Goal: Task Accomplishment & Management: Manage account settings

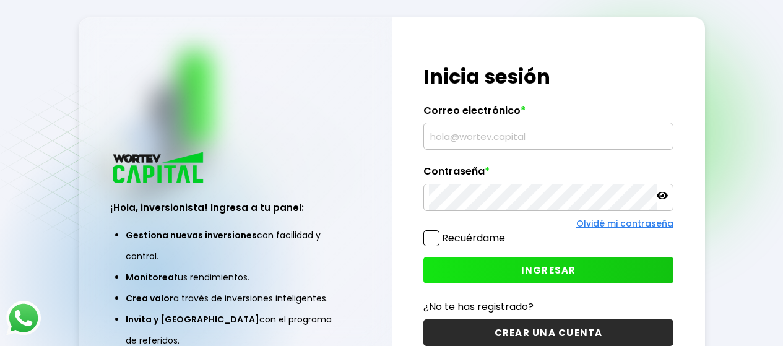
type input "[EMAIL_ADDRESS][DOMAIN_NAME]"
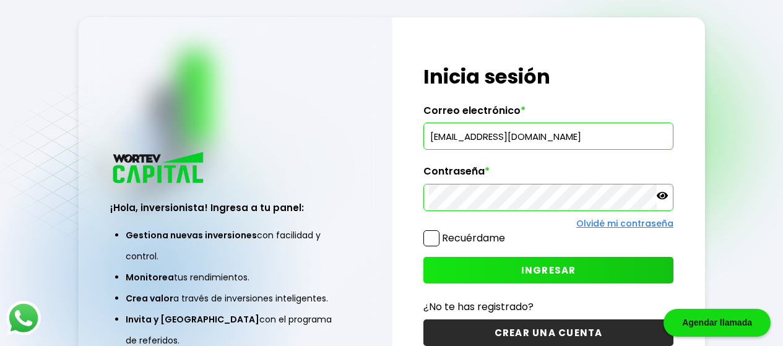
click at [498, 262] on button "INGRESAR" at bounding box center [548, 270] width 250 height 27
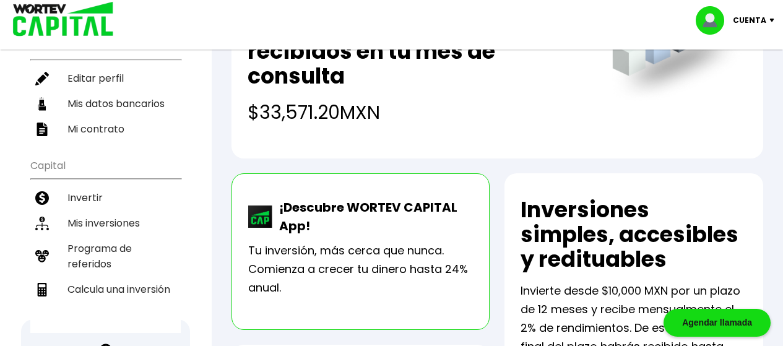
scroll to position [160, 0]
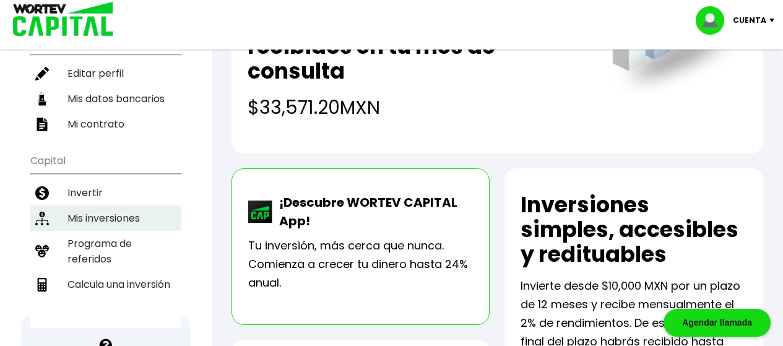
click at [91, 221] on li "Mis inversiones" at bounding box center [105, 217] width 150 height 25
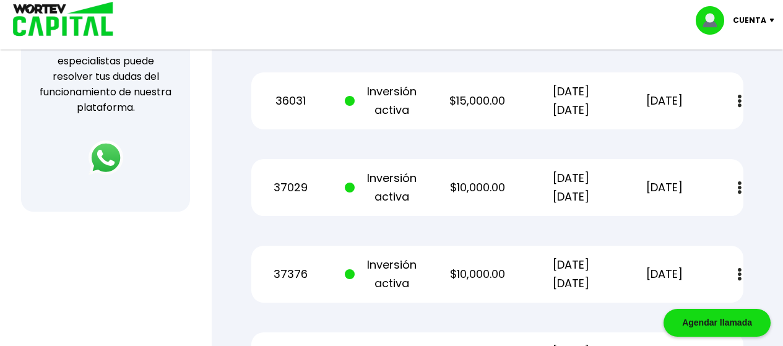
scroll to position [457, 0]
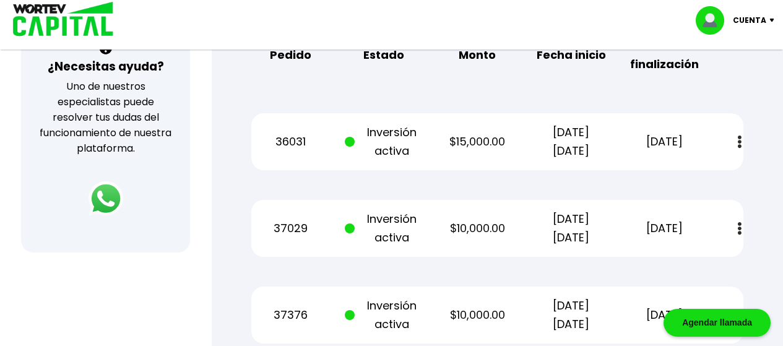
click at [762, 24] on p "Cuenta" at bounding box center [748, 20] width 33 height 19
click at [739, 84] on li "Cerrar sesión" at bounding box center [736, 82] width 99 height 25
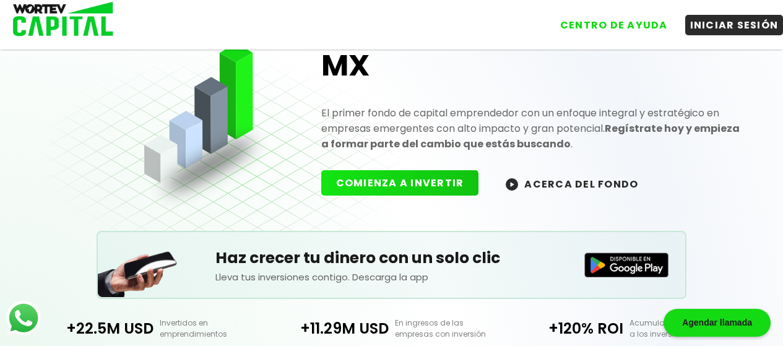
scroll to position [416, 0]
